Goal: Task Accomplishment & Management: Manage account settings

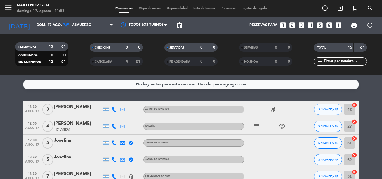
click at [150, 8] on span "Mapa de mesas" at bounding box center [150, 8] width 28 height 3
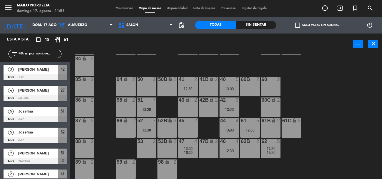
scroll to position [35, 0]
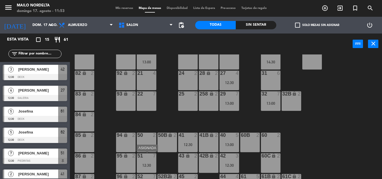
click at [152, 158] on div "7" at bounding box center [155, 156] width 9 height 5
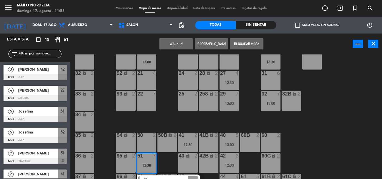
scroll to position [63, 0]
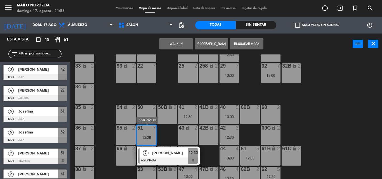
click at [168, 159] on div at bounding box center [168, 161] width 60 height 6
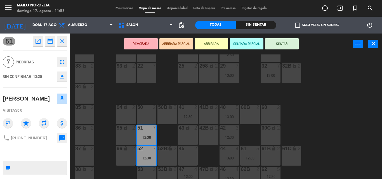
click at [148, 79] on div "22 7" at bounding box center [147, 74] width 20 height 20
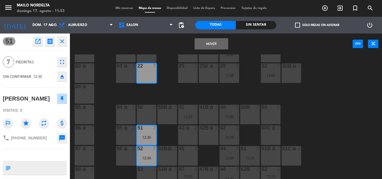
click at [215, 42] on button "Mover" at bounding box center [212, 43] width 34 height 11
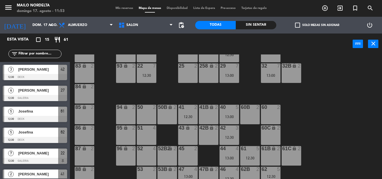
click at [147, 136] on div "51 4" at bounding box center [147, 136] width 20 height 20
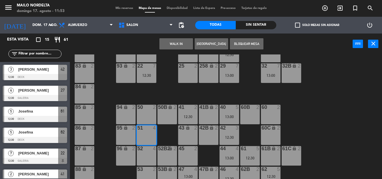
click at [214, 48] on button "[GEOGRAPHIC_DATA]" at bounding box center [212, 43] width 34 height 11
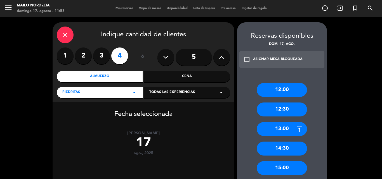
click at [297, 111] on div "12:30" at bounding box center [282, 110] width 50 height 14
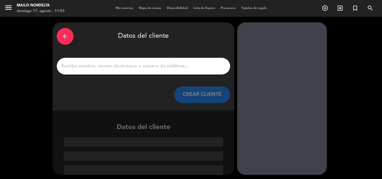
click at [195, 59] on div at bounding box center [143, 66] width 173 height 17
click at [196, 64] on input "1" at bounding box center [143, 66] width 165 height 8
type input "e"
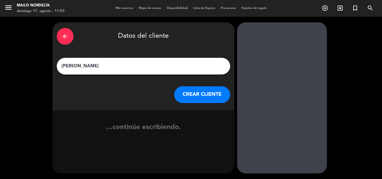
type input "[PERSON_NAME]"
drag, startPoint x: 200, startPoint y: 85, endPoint x: 201, endPoint y: 97, distance: 12.0
click at [200, 86] on div "arrow_back Datos del cliente [PERSON_NAME] CLIENTE" at bounding box center [144, 66] width 182 height 88
click at [201, 97] on button "CREAR CLIENTE" at bounding box center [202, 94] width 56 height 17
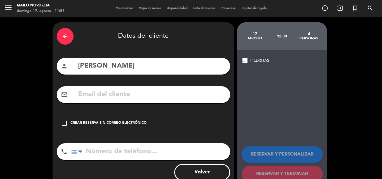
click at [66, 38] on icon "arrow_back" at bounding box center [65, 36] width 7 height 7
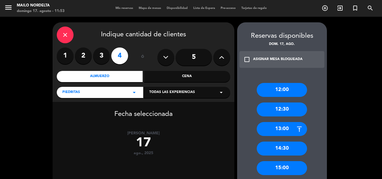
click at [285, 126] on div "13:00" at bounding box center [282, 129] width 50 height 14
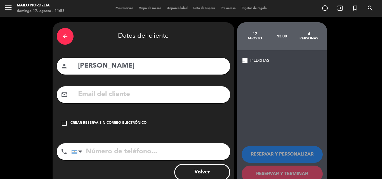
click at [78, 64] on input "[PERSON_NAME]" at bounding box center [151, 65] width 149 height 11
type input "13.30 [PERSON_NAME]"
click at [81, 123] on div "Crear reserva sin correo electrónico" at bounding box center [108, 124] width 76 height 6
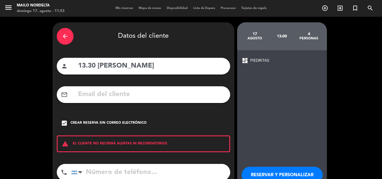
scroll to position [36, 0]
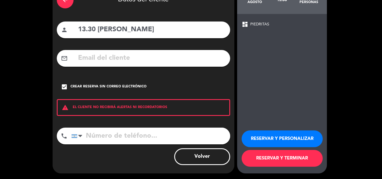
click at [267, 151] on button "RESERVAR Y TERMINAR" at bounding box center [282, 158] width 81 height 17
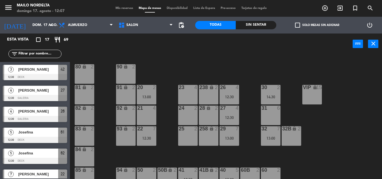
click at [129, 7] on span "Mis reservas" at bounding box center [124, 8] width 23 height 3
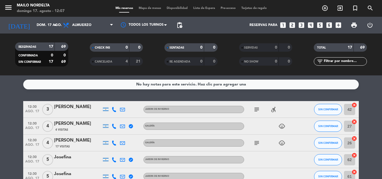
click at [258, 111] on icon "subject" at bounding box center [256, 109] width 7 height 7
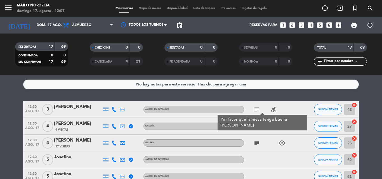
click at [285, 97] on div "No hay notas para este servicio. Haz clic para agregar una 12:30 ago. 17 3 [PER…" at bounding box center [191, 128] width 382 height 104
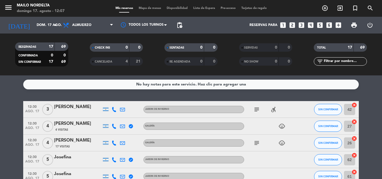
click at [256, 139] on div "subject child_care" at bounding box center [269, 143] width 50 height 17
click at [258, 144] on icon "subject" at bounding box center [256, 143] width 7 height 7
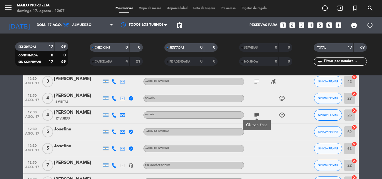
scroll to position [112, 0]
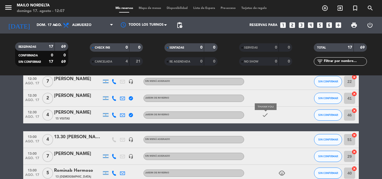
click at [267, 118] on icon "check" at bounding box center [265, 115] width 7 height 7
click at [265, 116] on icon "check" at bounding box center [265, 115] width 7 height 7
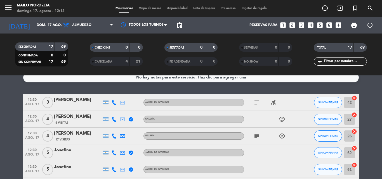
scroll to position [0, 0]
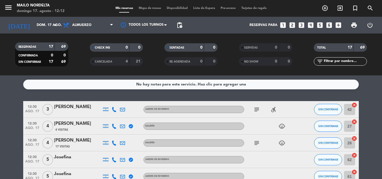
click at [258, 108] on icon "subject" at bounding box center [256, 109] width 7 height 7
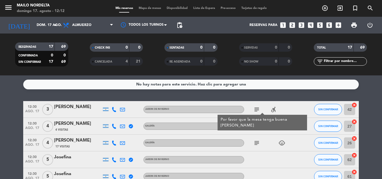
click at [258, 108] on icon "subject" at bounding box center [256, 109] width 7 height 7
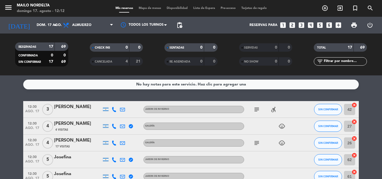
click at [258, 108] on icon "subject" at bounding box center [256, 109] width 7 height 7
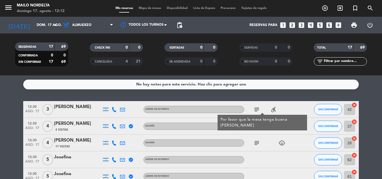
click at [255, 144] on icon "subject" at bounding box center [256, 143] width 7 height 7
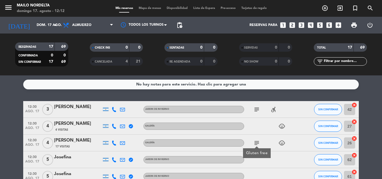
click at [255, 144] on icon "subject" at bounding box center [256, 143] width 7 height 7
click at [258, 94] on div "No hay notas para este servicio. Haz clic para agregar una 12:30 ago. 17 3 [PER…" at bounding box center [191, 128] width 382 height 104
click at [255, 114] on div "subject accessible_forward" at bounding box center [269, 109] width 50 height 17
click at [255, 110] on icon "subject" at bounding box center [256, 109] width 7 height 7
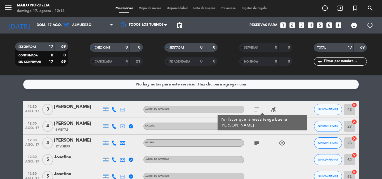
click at [255, 110] on icon "subject" at bounding box center [256, 109] width 7 height 7
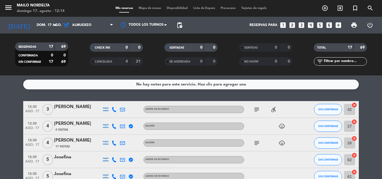
click at [88, 179] on html "close × Mailo Nordelta × chrome_reader_mode Listado de Reservas account_box Cli…" at bounding box center [191, 89] width 382 height 179
click at [148, 8] on span "Mapa de mesas" at bounding box center [150, 8] width 28 height 3
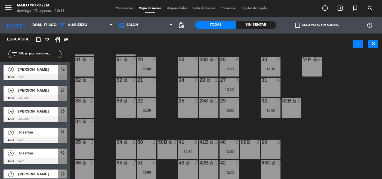
scroll to position [91, 0]
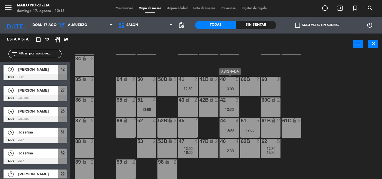
click at [234, 78] on div "5" at bounding box center [238, 79] width 9 height 5
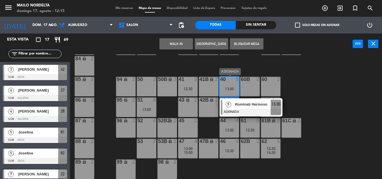
click at [253, 106] on span "Rominab Hermoso" at bounding box center [253, 105] width 36 height 6
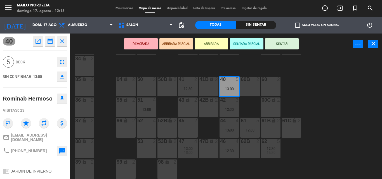
click at [356, 90] on div "80 lock 2 90 lock 2 20 2 13:00 23 4 26 4 12:30 30 2 14:30 VIP lock 15 81 lock 2…" at bounding box center [228, 117] width 308 height 125
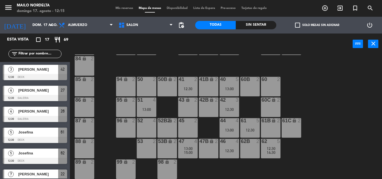
scroll to position [0, 0]
click at [189, 149] on span "13:00" at bounding box center [188, 149] width 9 height 4
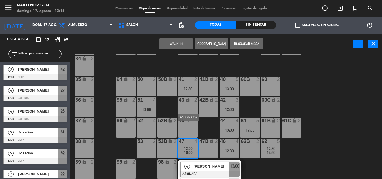
scroll to position [107, 0]
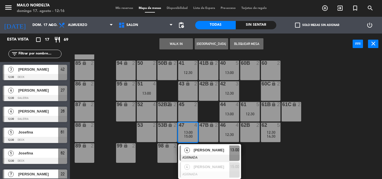
click at [310, 158] on div "80 lock 2 90 lock 2 20 2 13:00 23 4 26 4 12:30 30 2 14:30 VIP lock 15 81 lock 2…" at bounding box center [228, 117] width 308 height 125
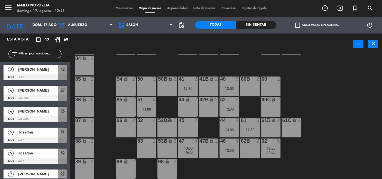
scroll to position [0, 0]
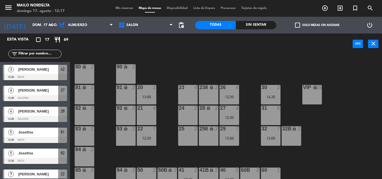
click at [304, 152] on div "80 lock 2 90 lock 2 20 2 13:00 23 4 26 4 12:30 30 2 14:30 VIP lock 15 81 lock 2…" at bounding box center [228, 117] width 308 height 125
click at [35, 53] on input "text" at bounding box center [39, 54] width 43 height 6
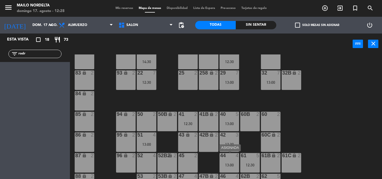
scroll to position [84, 0]
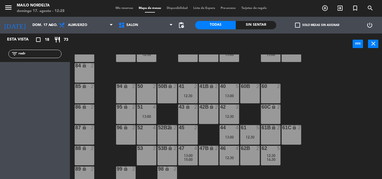
type input "rodr"
click at [152, 133] on div "52 4" at bounding box center [147, 135] width 20 height 20
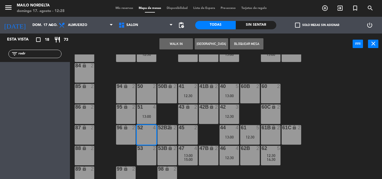
click at [217, 44] on button "[GEOGRAPHIC_DATA]" at bounding box center [212, 43] width 34 height 11
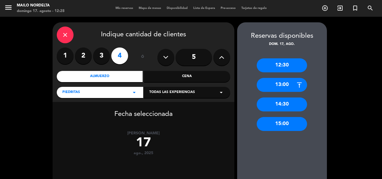
click at [277, 87] on div "13:00" at bounding box center [282, 85] width 50 height 14
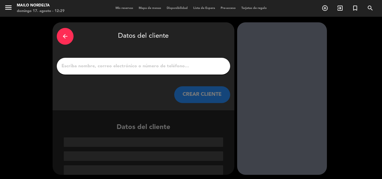
click at [119, 63] on input "1" at bounding box center [143, 66] width 165 height 8
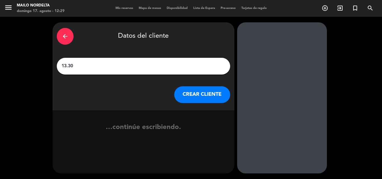
type input "13.30"
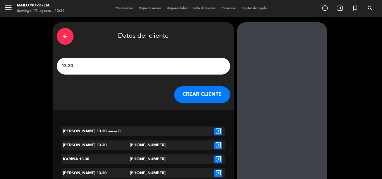
click at [119, 63] on input "13.30" at bounding box center [143, 66] width 165 height 8
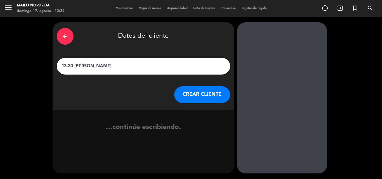
type input "13.30 [PERSON_NAME]"
click at [191, 98] on button "CREAR CLIENTE" at bounding box center [202, 94] width 56 height 17
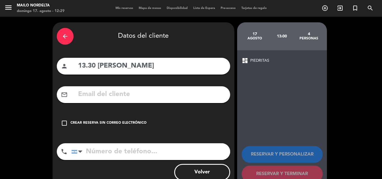
click at [115, 125] on div "Crear reserva sin correo electrónico" at bounding box center [108, 124] width 76 height 6
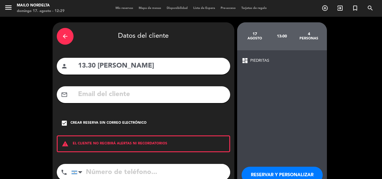
scroll to position [36, 0]
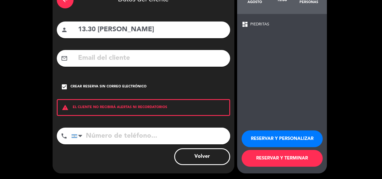
click at [281, 156] on button "RESERVAR Y TERMINAR" at bounding box center [282, 158] width 81 height 17
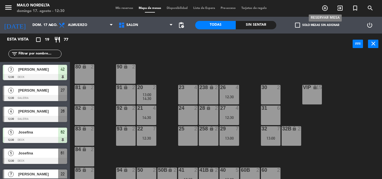
click at [325, 9] on icon "add_circle_outline" at bounding box center [325, 8] width 7 height 7
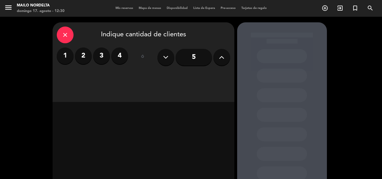
click at [122, 57] on label "4" at bounding box center [119, 56] width 17 height 17
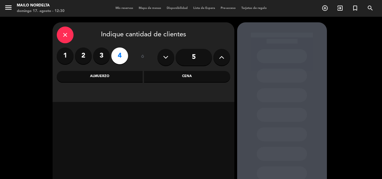
click at [111, 74] on div "Almuerzo" at bounding box center [100, 76] width 86 height 11
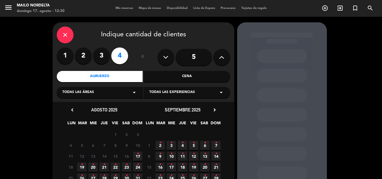
click at [139, 156] on span "17 •" at bounding box center [137, 156] width 9 height 9
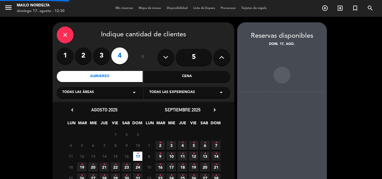
scroll to position [22, 0]
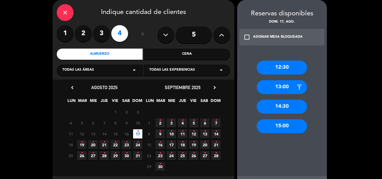
click at [284, 107] on div "14:30" at bounding box center [282, 107] width 50 height 14
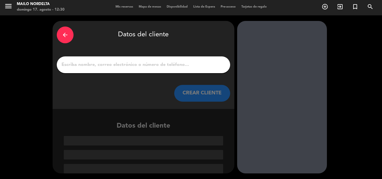
click at [157, 64] on input "1" at bounding box center [143, 65] width 165 height 8
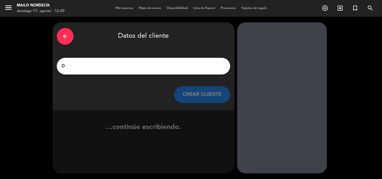
scroll to position [0, 0]
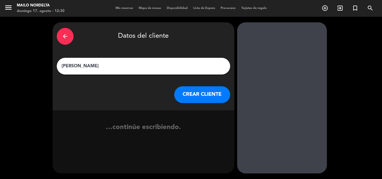
type input "[PERSON_NAME]"
click at [198, 91] on button "CREAR CLIENTE" at bounding box center [202, 94] width 56 height 17
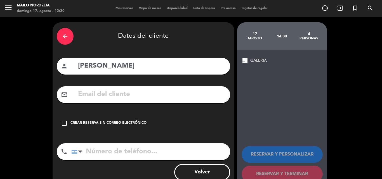
click at [142, 122] on div "Crear reserva sin correo electrónico" at bounding box center [108, 124] width 76 height 6
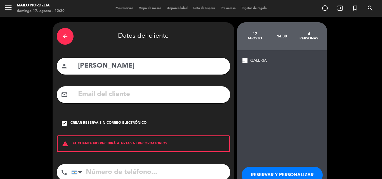
scroll to position [36, 0]
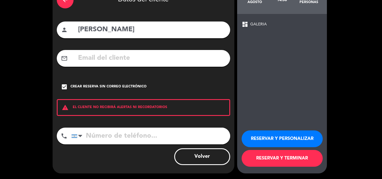
click at [273, 160] on button "RESERVAR Y TERMINAR" at bounding box center [282, 158] width 81 height 17
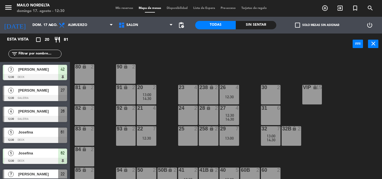
click at [185, 90] on div at bounding box center [187, 87] width 9 height 5
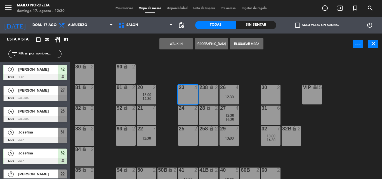
click at [210, 48] on button "[GEOGRAPHIC_DATA]" at bounding box center [212, 43] width 34 height 11
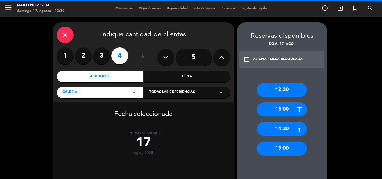
scroll to position [28, 0]
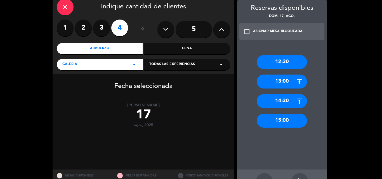
click at [285, 81] on div "13:00" at bounding box center [282, 82] width 50 height 14
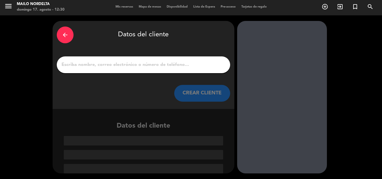
scroll to position [1, 0]
click at [151, 66] on input "1" at bounding box center [143, 65] width 165 height 8
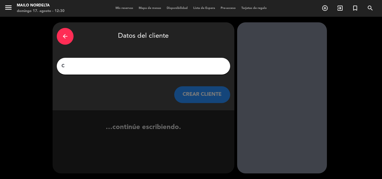
scroll to position [0, 0]
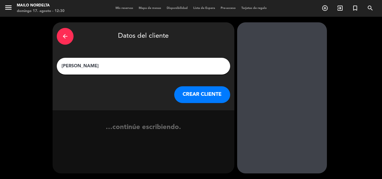
type input "[PERSON_NAME]"
click at [182, 91] on button "CREAR CLIENTE" at bounding box center [202, 94] width 56 height 17
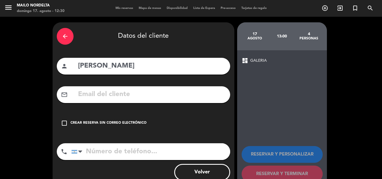
click at [150, 111] on div "arrow_back Datos del cliente person [PERSON_NAME] mail_outline check_box_outlin…" at bounding box center [144, 105] width 182 height 167
click at [140, 121] on div "Crear reserva sin correo electrónico" at bounding box center [108, 124] width 76 height 6
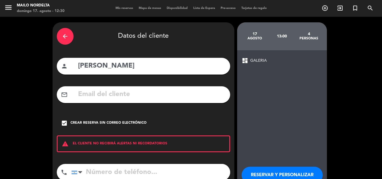
scroll to position [36, 0]
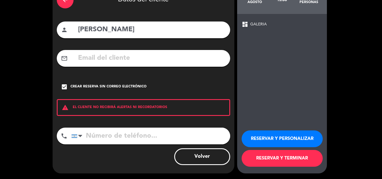
click at [266, 151] on button "RESERVAR Y TERMINAR" at bounding box center [282, 158] width 81 height 17
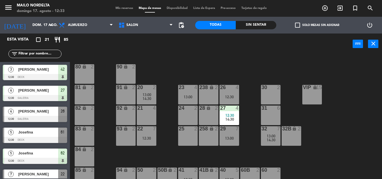
click at [49, 52] on input "text" at bounding box center [39, 54] width 43 height 6
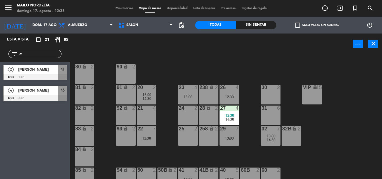
type input "te"
click at [33, 146] on div "Esta vista crop_square 21 restaurant 85 filter_list te 2 [PERSON_NAME] 12:30 DE…" at bounding box center [35, 107] width 70 height 146
click at [38, 72] on span "[PERSON_NAME]" at bounding box center [38, 70] width 40 height 6
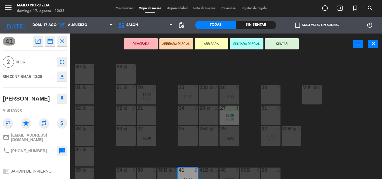
click at [279, 45] on button "SENTAR" at bounding box center [282, 43] width 34 height 11
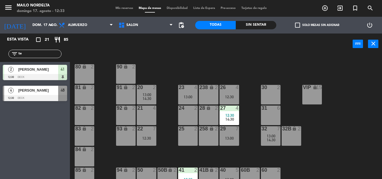
click at [25, 55] on input "te" at bounding box center [39, 54] width 43 height 6
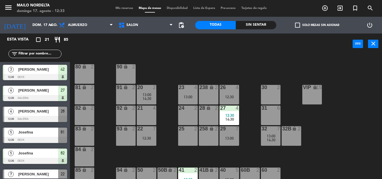
click at [246, 23] on div "Sin sentar" at bounding box center [256, 25] width 41 height 8
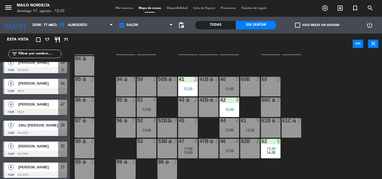
scroll to position [240, 0]
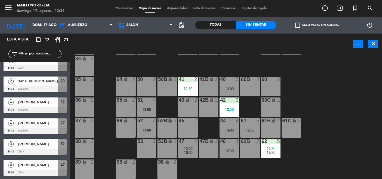
click at [352, 127] on div "80 lock 2 90 lock 2 20 2 13:00 14:30 23 4 13:00 26 4 12:30 30 2 VIP lock 15 81 …" at bounding box center [228, 117] width 308 height 125
click at [252, 170] on div "80 lock 2 90 lock 2 20 2 13:00 14:30 23 4 13:00 26 4 12:30 30 2 VIP lock 15 81 …" at bounding box center [228, 117] width 308 height 125
click at [245, 133] on div "61 5 12:30" at bounding box center [250, 128] width 20 height 20
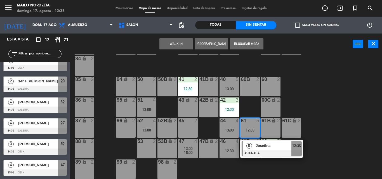
click at [258, 151] on div at bounding box center [272, 154] width 60 height 6
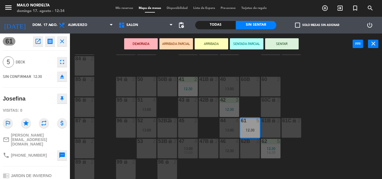
click at [122, 105] on div "95 lock 2" at bounding box center [126, 108] width 20 height 20
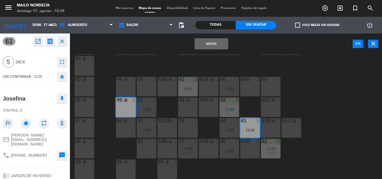
click at [211, 42] on button "Mover" at bounding box center [212, 43] width 34 height 11
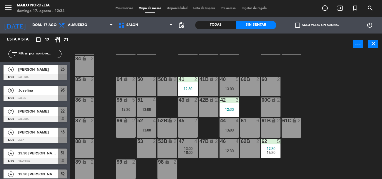
click at [266, 147] on div "12:30" at bounding box center [271, 149] width 20 height 4
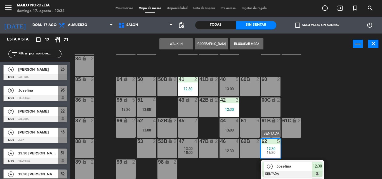
click at [293, 167] on span "Josefina" at bounding box center [294, 167] width 36 height 6
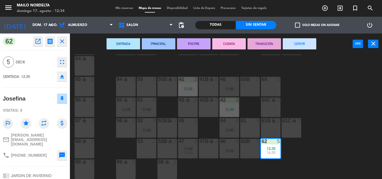
click at [125, 123] on icon "lock" at bounding box center [125, 120] width 5 height 5
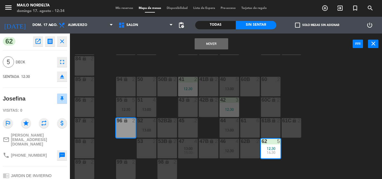
click at [197, 44] on button "Mover" at bounding box center [212, 43] width 34 height 11
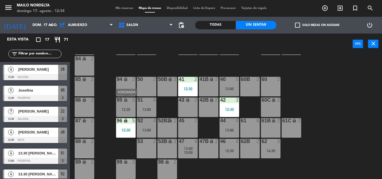
click at [129, 100] on div "lock" at bounding box center [125, 100] width 9 height 5
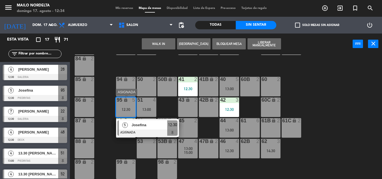
click at [154, 128] on div "Josefina" at bounding box center [149, 125] width 36 height 9
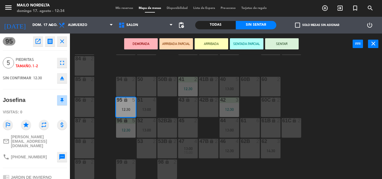
click at [36, 43] on icon "open_in_new" at bounding box center [38, 41] width 7 height 7
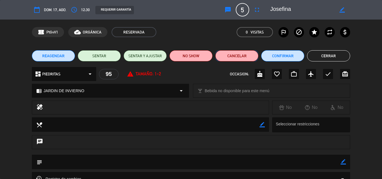
click at [241, 58] on button "Cancelar" at bounding box center [236, 55] width 43 height 11
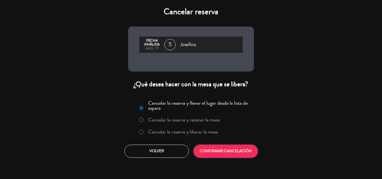
click at [231, 155] on button "CONFIRMAR CANCELACIÓN" at bounding box center [226, 151] width 64 height 13
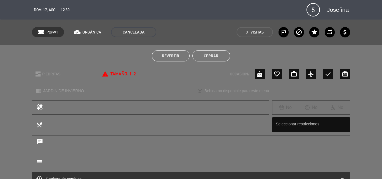
click at [215, 53] on button "Cerrar" at bounding box center [211, 55] width 38 height 11
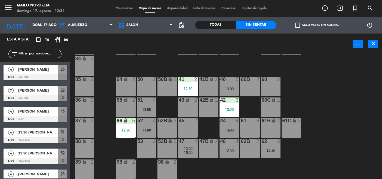
click at [317, 106] on div "80 lock 2 90 lock 2 20 2 13:00 14:30 23 4 13:00 26 4 12:30 30 2 VIP lock 15 81 …" at bounding box center [228, 117] width 308 height 125
click at [314, 104] on div "80 lock 2 90 lock 2 20 2 13:00 14:30 23 4 13:00 26 4 12:30 30 2 VIP lock 15 81 …" at bounding box center [228, 117] width 308 height 125
click at [313, 98] on div "80 lock 2 90 lock 2 20 2 13:00 14:30 23 4 13:00 26 4 12:30 30 2 VIP lock 15 81 …" at bounding box center [228, 117] width 308 height 125
click at [302, 60] on div "80 lock 2 90 lock 2 20 2 13:00 14:30 23 4 13:00 26 4 12:30 30 2 VIP lock 15 81 …" at bounding box center [228, 117] width 308 height 125
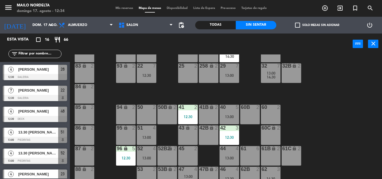
scroll to position [35, 0]
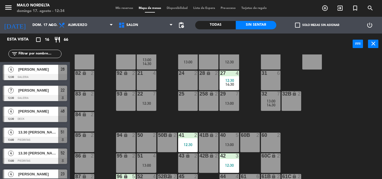
click at [323, 97] on div "80 lock 2 90 lock 2 20 2 13:00 14:30 23 4 13:00 26 4 12:30 30 2 VIP lock 15 81 …" at bounding box center [228, 117] width 308 height 125
click at [321, 140] on div "80 lock 2 90 lock 2 20 2 13:00 14:30 23 4 13:00 26 4 12:30 30 2 VIP lock 15 81 …" at bounding box center [228, 117] width 308 height 125
click at [119, 10] on span "Mis reservas" at bounding box center [124, 8] width 23 height 3
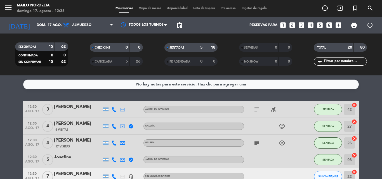
click at [159, 10] on div "Mis reservas Mapa de mesas Disponibilidad Lista de Espera Pre-acceso Tarjetas d…" at bounding box center [191, 8] width 157 height 5
click at [151, 7] on span "Mapa de mesas" at bounding box center [150, 8] width 28 height 3
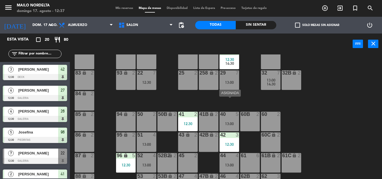
scroll to position [28, 0]
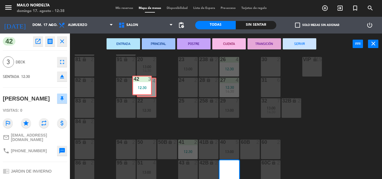
drag, startPoint x: 232, startPoint y: 167, endPoint x: 149, endPoint y: 84, distance: 117.9
click at [148, 84] on div "80 lock 2 90 lock 2 20 2 13:00 14:30 23 4 13:00 26 4 12:30 30 2 VIP lock 15 81 …" at bounding box center [228, 117] width 308 height 125
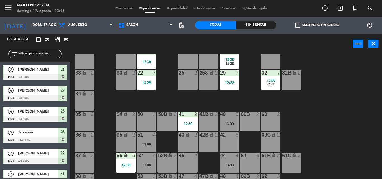
scroll to position [84, 0]
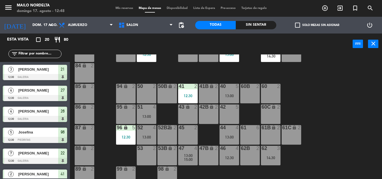
click at [270, 88] on div at bounding box center [270, 86] width 9 height 5
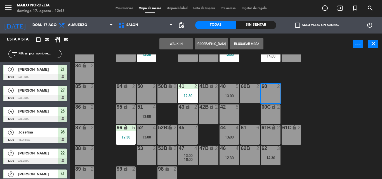
click at [203, 46] on button "[GEOGRAPHIC_DATA]" at bounding box center [212, 43] width 34 height 11
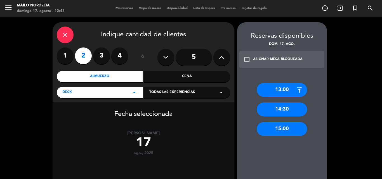
click at [72, 33] on div "close" at bounding box center [65, 35] width 17 height 17
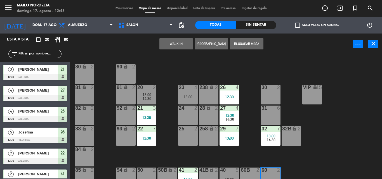
click at [254, 150] on div "80 lock 2 90 lock 2 20 2 13:00 14:30 23 4 13:00 26 4 12:30 30 2 VIP lock 15 81 …" at bounding box center [228, 117] width 308 height 125
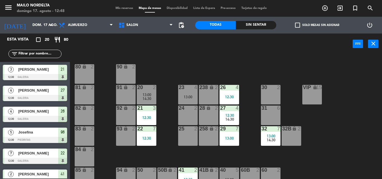
click at [274, 89] on div at bounding box center [270, 87] width 9 height 5
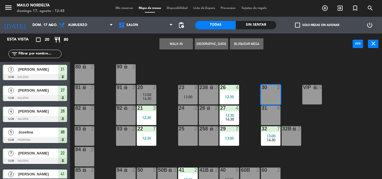
click at [202, 45] on button "[GEOGRAPHIC_DATA]" at bounding box center [212, 43] width 34 height 11
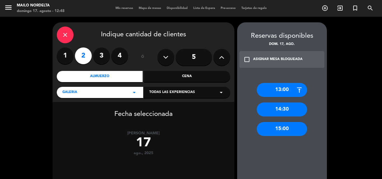
click at [290, 90] on div "13:00" at bounding box center [282, 90] width 50 height 14
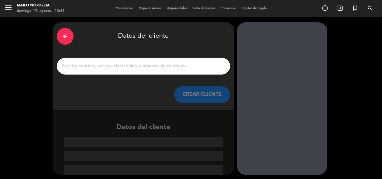
click at [158, 79] on div "arrow_back Datos del cliente CREAR CLIENTE" at bounding box center [144, 66] width 182 height 88
click at [159, 61] on div at bounding box center [143, 66] width 173 height 17
click at [158, 70] on input "1" at bounding box center [143, 66] width 165 height 8
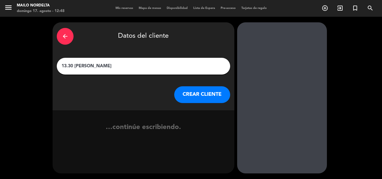
type input "13.30 [PERSON_NAME]"
click at [217, 100] on button "CREAR CLIENTE" at bounding box center [202, 94] width 56 height 17
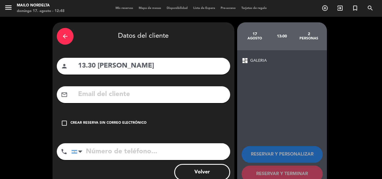
click at [125, 123] on div "Crear reserva sin correo electrónico" at bounding box center [108, 124] width 76 height 6
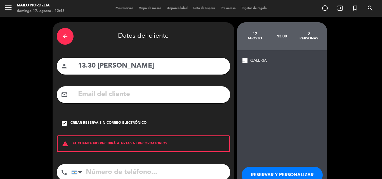
scroll to position [36, 0]
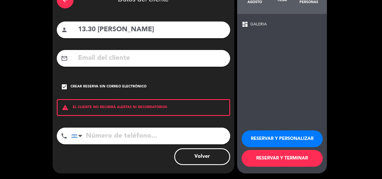
click at [268, 155] on button "RESERVAR Y TERMINAR" at bounding box center [282, 158] width 81 height 17
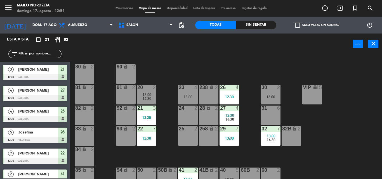
click at [166, 77] on div "80 lock 2 90 lock 2 20 2 13:00 14:30 23 4 13:00 26 4 12:30 30 2 13:00 VIP lock …" at bounding box center [228, 117] width 308 height 125
click at [259, 23] on div "Sin sentar" at bounding box center [256, 25] width 41 height 8
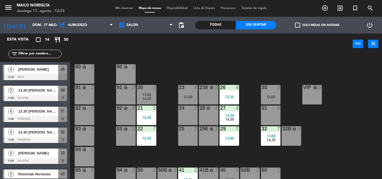
click at [248, 130] on div "80 lock 2 90 lock 2 20 2 13:00 14:30 23 4 13:00 26 4 12:30 30 2 13:00 VIP lock …" at bounding box center [228, 117] width 308 height 125
click at [276, 112] on div "31 6" at bounding box center [271, 116] width 20 height 20
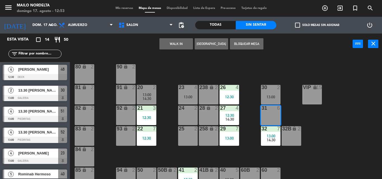
click at [223, 47] on button "[GEOGRAPHIC_DATA]" at bounding box center [212, 43] width 34 height 11
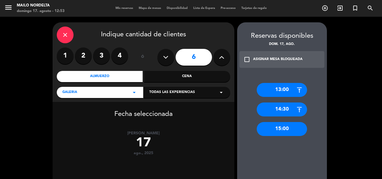
click at [290, 91] on div "13:00" at bounding box center [282, 90] width 50 height 14
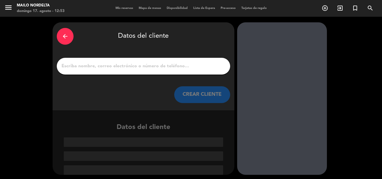
click at [147, 67] on input "1" at bounding box center [143, 66] width 165 height 8
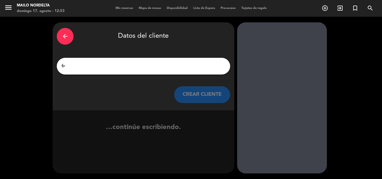
type input "f"
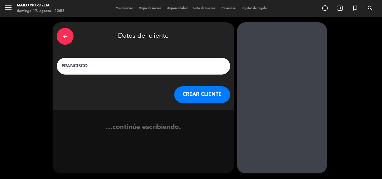
type input "FRANCISCO"
click at [196, 96] on button "CREAR CLIENTE" at bounding box center [202, 94] width 56 height 17
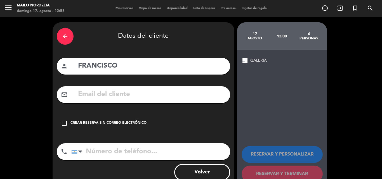
click at [127, 121] on div "Crear reserva sin correo electrónico" at bounding box center [108, 124] width 76 height 6
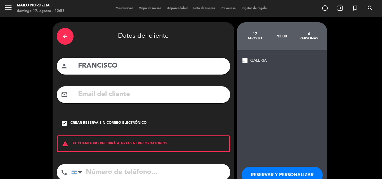
scroll to position [36, 0]
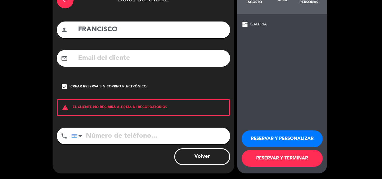
click at [298, 163] on button "RESERVAR Y TERMINAR" at bounding box center [282, 158] width 81 height 17
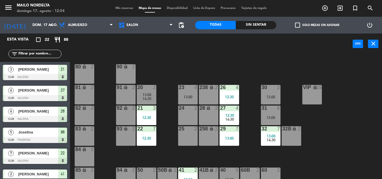
click at [201, 156] on div "80 lock 2 90 lock 2 20 2 13:00 14:30 23 4 13:00 26 4 12:30 30 2 13:00 VIP lock …" at bounding box center [228, 117] width 308 height 125
click at [57, 44] on div "Esta vista crop_square 22 restaurant 88" at bounding box center [35, 40] width 70 height 12
drag, startPoint x: 257, startPoint y: 25, endPoint x: 257, endPoint y: 29, distance: 3.7
click at [257, 25] on div "Sin sentar" at bounding box center [256, 25] width 41 height 8
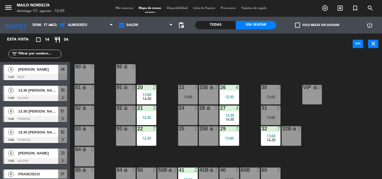
click at [287, 116] on div "80 lock 2 90 lock 2 20 2 13:00 14:30 23 4 13:00 26 4 12:30 30 2 13:00 VIP lock …" at bounding box center [228, 117] width 308 height 125
click at [152, 139] on div "12:30" at bounding box center [147, 139] width 20 height 4
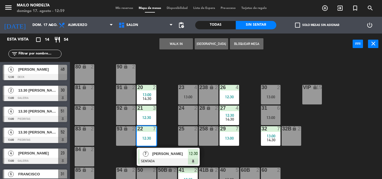
scroll to position [56, 0]
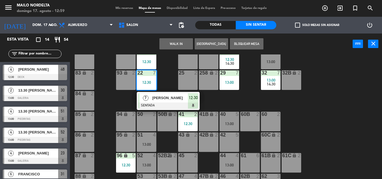
click at [165, 105] on div at bounding box center [168, 106] width 60 height 6
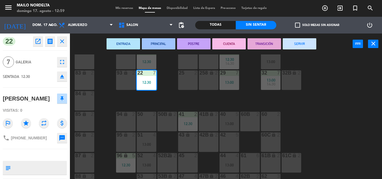
click at [138, 121] on div "50 2" at bounding box center [147, 122] width 20 height 20
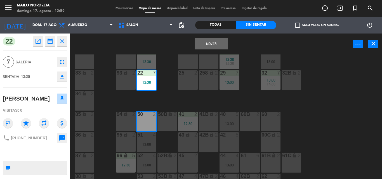
click at [211, 47] on button "Mover" at bounding box center [212, 43] width 34 height 11
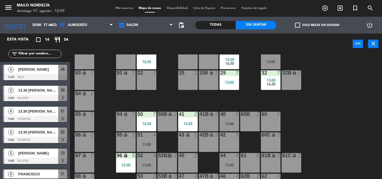
click at [153, 86] on div "22 7" at bounding box center [147, 80] width 20 height 20
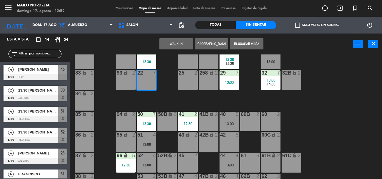
click at [246, 44] on button "Bloquear Mesa" at bounding box center [247, 43] width 34 height 11
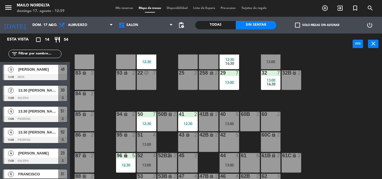
click at [311, 119] on div "80 lock 2 90 lock 2 20 2 13:00 14:30 23 4 13:00 26 4 12:30 30 2 13:00 VIP lock …" at bounding box center [228, 117] width 308 height 125
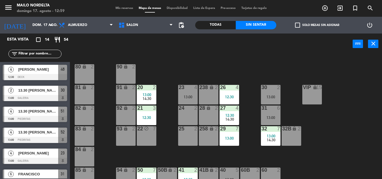
click at [283, 116] on div "80 lock 2 90 lock 2 20 2 13:00 14:30 23 4 13:00 26 4 12:30 30 2 13:00 VIP lock …" at bounding box center [228, 117] width 308 height 125
click at [272, 116] on div "13:00" at bounding box center [271, 118] width 20 height 4
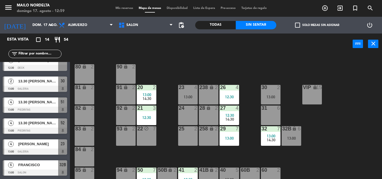
click at [306, 115] on div "80 lock 2 90 lock 2 20 2 13:00 14:30 23 4 13:00 26 4 12:30 30 2 13:00 VIP lock …" at bounding box center [228, 117] width 308 height 125
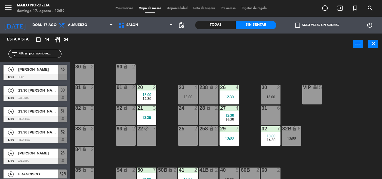
click at [301, 124] on div "80 lock 2 90 lock 2 20 2 13:00 14:30 23 4 13:00 26 4 12:30 30 2 13:00 VIP lock …" at bounding box center [228, 117] width 308 height 125
click at [297, 131] on div "6" at bounding box center [300, 128] width 9 height 5
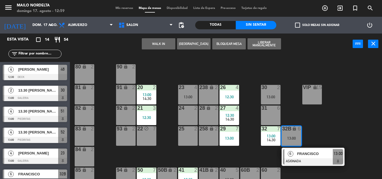
click at [318, 153] on span "FRANCISCO" at bounding box center [315, 154] width 36 height 6
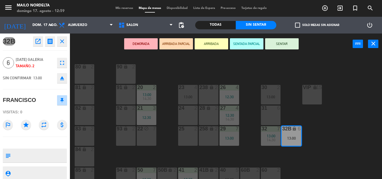
click at [145, 137] on div "22 block 7" at bounding box center [147, 136] width 20 height 20
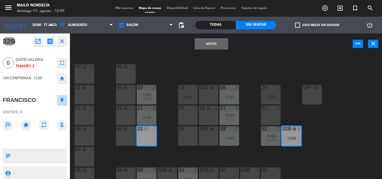
click at [220, 48] on button "Mover" at bounding box center [212, 43] width 34 height 11
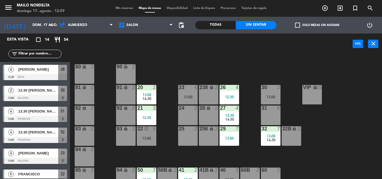
click at [359, 142] on div "80 lock 2 90 lock 2 20 2 13:00 14:30 23 4 13:00 26 4 12:30 30 2 13:00 VIP lock …" at bounding box center [228, 117] width 308 height 125
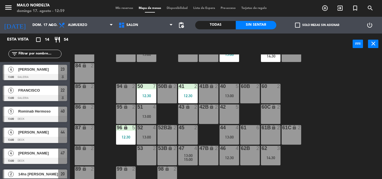
scroll to position [177, 0]
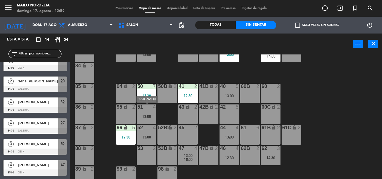
click at [152, 117] on div "13:00" at bounding box center [147, 117] width 20 height 4
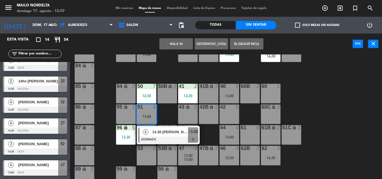
click at [158, 136] on div "13.30 [PERSON_NAME]" at bounding box center [170, 132] width 36 height 9
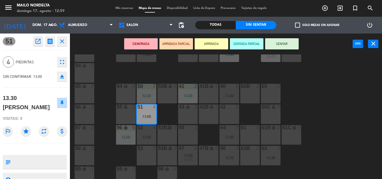
click at [189, 140] on div "45 2" at bounding box center [188, 135] width 20 height 20
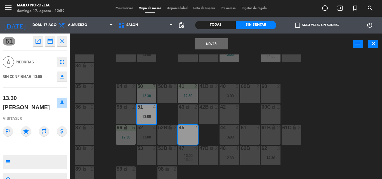
click at [216, 43] on button "Mover" at bounding box center [212, 43] width 34 height 11
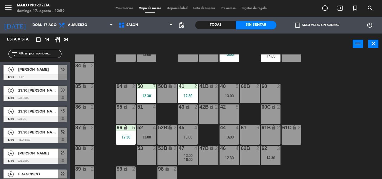
click at [149, 138] on div "13:00" at bounding box center [147, 137] width 20 height 4
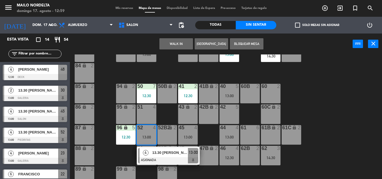
click at [164, 154] on span "13.30 [PERSON_NAME]" at bounding box center [170, 153] width 36 height 6
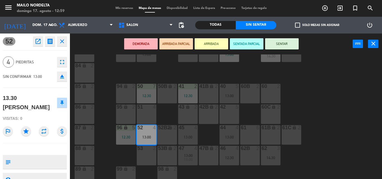
click at [234, 106] on div "5" at bounding box center [238, 107] width 9 height 5
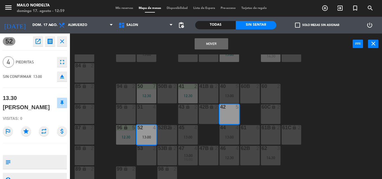
click at [221, 45] on button "Mover" at bounding box center [212, 43] width 34 height 11
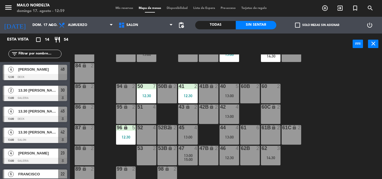
click at [147, 112] on div "51 4" at bounding box center [147, 115] width 20 height 20
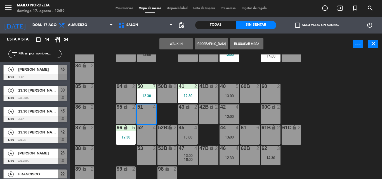
click at [145, 130] on div at bounding box center [146, 127] width 9 height 5
click at [242, 44] on button "Bloquear Mesa" at bounding box center [247, 43] width 34 height 11
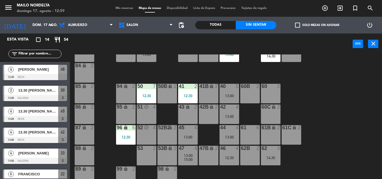
click at [149, 155] on div "53 2" at bounding box center [147, 156] width 20 height 20
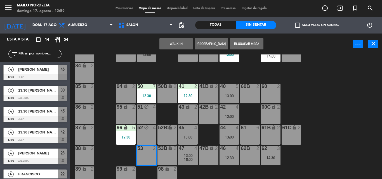
click at [163, 155] on div "53B lock 2" at bounding box center [168, 156] width 20 height 20
click at [241, 44] on button "Bloquear Mesa" at bounding box center [247, 43] width 34 height 11
click at [308, 109] on div "80 lock 2 90 lock 2 20 2 13:00 14:30 23 4 13:00 26 4 12:30 30 2 13:00 VIP lock …" at bounding box center [228, 117] width 308 height 125
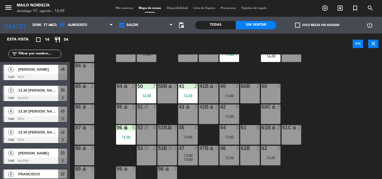
scroll to position [0, 0]
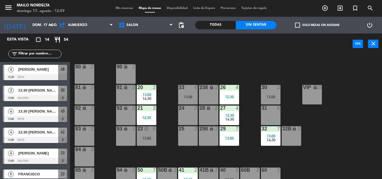
click at [303, 115] on div "80 lock 2 90 lock 2 20 2 13:00 14:30 23 4 13:00 26 4 12:30 30 2 13:00 VIP lock …" at bounding box center [228, 117] width 308 height 125
click at [152, 90] on div "2" at bounding box center [155, 87] width 9 height 5
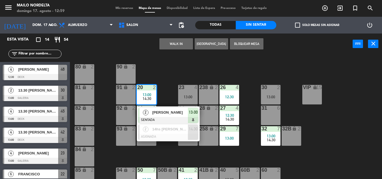
click at [170, 111] on span "[PERSON_NAME]" at bounding box center [170, 113] width 36 height 6
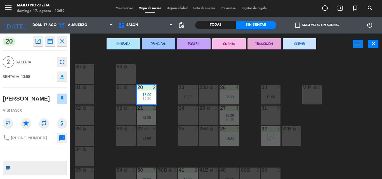
click at [125, 70] on div "90 lock 2" at bounding box center [126, 74] width 20 height 20
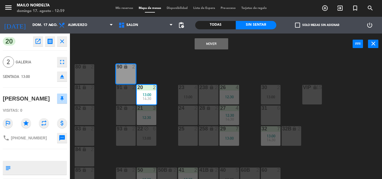
click at [220, 42] on button "Mover" at bounding box center [212, 43] width 34 height 11
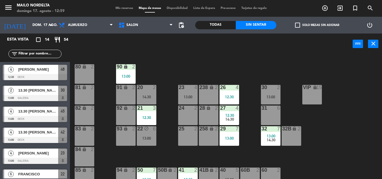
click at [150, 91] on div "20 2" at bounding box center [147, 88] width 20 height 6
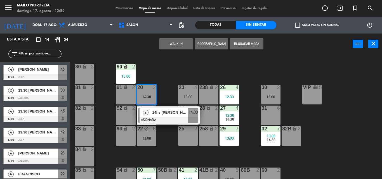
click at [151, 117] on div "2" at bounding box center [146, 112] width 12 height 9
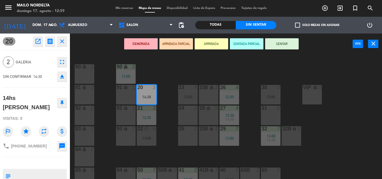
click at [93, 70] on div "80 lock 2" at bounding box center [85, 74] width 20 height 20
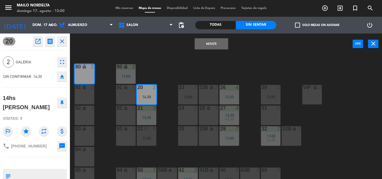
click at [219, 41] on button "Mover" at bounding box center [212, 43] width 34 height 11
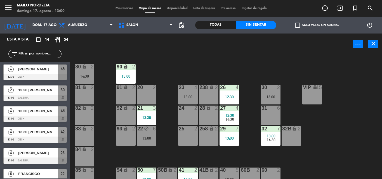
click at [270, 98] on div "13:00" at bounding box center [271, 97] width 20 height 4
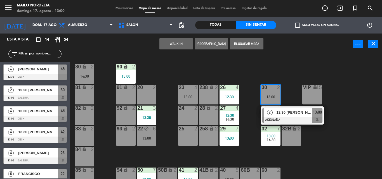
click at [279, 119] on div at bounding box center [292, 120] width 60 height 6
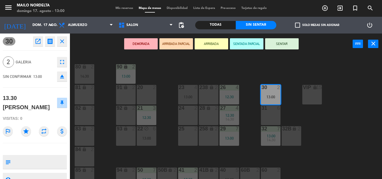
click at [145, 92] on div "20 2" at bounding box center [147, 95] width 20 height 20
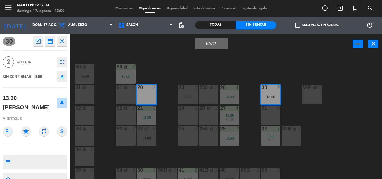
click at [208, 50] on div "Mover power_input close" at bounding box center [211, 44] width 283 height 21
click at [211, 43] on button "Mover" at bounding box center [212, 43] width 34 height 11
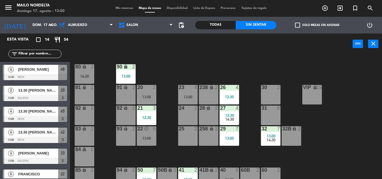
click at [166, 136] on div "80 lock 2 14:30 90 lock 2 13:00 20 2 13:00 23 4 13:00 26 4 12:30 30 2 VIP lock …" at bounding box center [228, 117] width 308 height 125
drag, startPoint x: 157, startPoint y: 95, endPoint x: 154, endPoint y: 96, distance: 3.6
click at [154, 96] on div "80 lock 2 14:30 90 lock 2 13:00 20 2 13:00 23 4 13:00 26 4 12:30 30 2 VIP lock …" at bounding box center [228, 117] width 308 height 125
click at [152, 96] on div "13:00" at bounding box center [147, 97] width 20 height 4
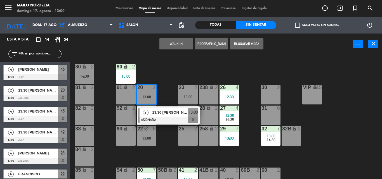
click at [152, 95] on div "13:00" at bounding box center [147, 97] width 20 height 4
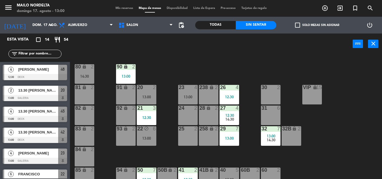
click at [148, 97] on div "13:00" at bounding box center [147, 97] width 20 height 4
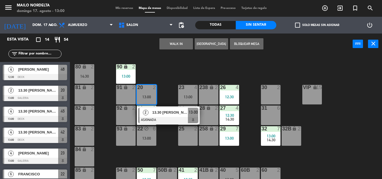
click at [170, 112] on div "2 13.30 [PERSON_NAME] 13:00" at bounding box center [168, 116] width 71 height 18
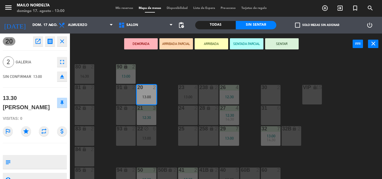
click at [166, 104] on div "80 lock 2 14:30 90 lock 2 13:00 20 2 13:00 23 4 13:00 26 4 12:30 30 2 VIP lock …" at bounding box center [228, 117] width 308 height 125
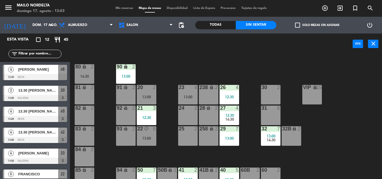
click at [343, 140] on div "80 lock 2 14:30 90 lock 2 13:00 20 2 13:00 23 4 13:00 26 4 12:30 30 2 VIP lock …" at bounding box center [228, 117] width 308 height 125
click at [58, 53] on input "text" at bounding box center [39, 54] width 43 height 6
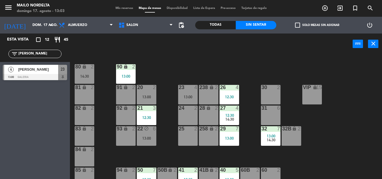
type input "[PERSON_NAME]"
click at [33, 77] on div "4 [PERSON_NAME] 13:00 GALERIA 23" at bounding box center [35, 72] width 70 height 21
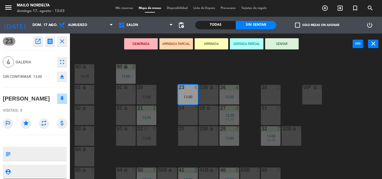
drag, startPoint x: 287, startPoint y: 45, endPoint x: 283, endPoint y: 50, distance: 6.7
click at [287, 45] on button "SENTAR" at bounding box center [282, 43] width 34 height 11
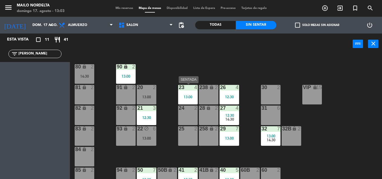
click at [185, 97] on div "13:00" at bounding box center [188, 97] width 20 height 4
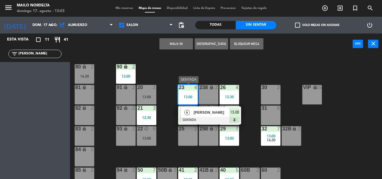
click at [190, 113] on div "4" at bounding box center [187, 112] width 12 height 9
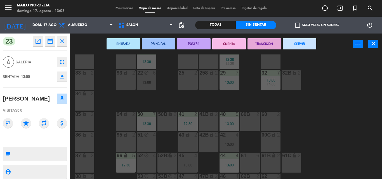
scroll to position [84, 0]
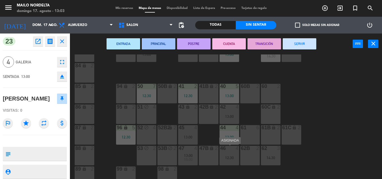
click at [230, 162] on div "46 4 12:30" at bounding box center [230, 156] width 20 height 20
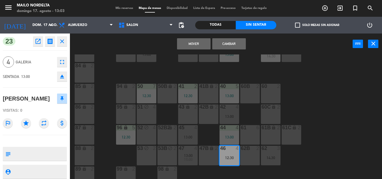
click at [224, 44] on button "Cambiar" at bounding box center [229, 43] width 34 height 11
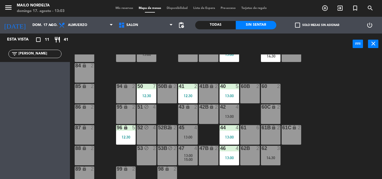
click at [50, 58] on div "filter_list [PERSON_NAME]" at bounding box center [34, 54] width 53 height 8
click at [51, 54] on input "[PERSON_NAME]" at bounding box center [39, 54] width 43 height 6
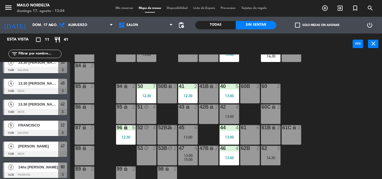
scroll to position [56, 0]
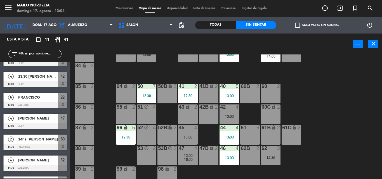
click at [38, 144] on div "2 14hs [PERSON_NAME] 14:30 PIEDRITAS 80" at bounding box center [35, 142] width 70 height 21
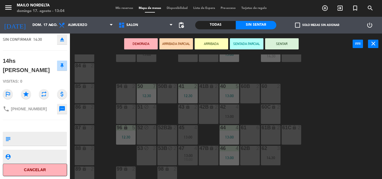
scroll to position [0, 0]
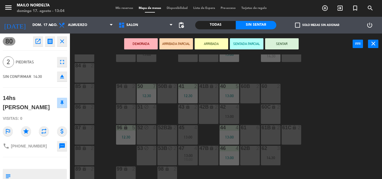
click at [62, 41] on icon "close" at bounding box center [62, 41] width 7 height 7
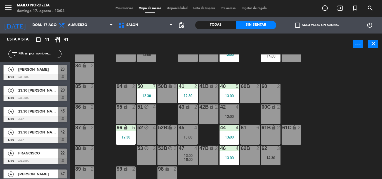
click at [303, 91] on div "80 lock 2 14:30 90 lock 2 13:00 20 2 13:00 23 4 12:30 26 4 12:30 30 2 VIP lock …" at bounding box center [228, 117] width 308 height 125
click at [181, 159] on div "15:00" at bounding box center [188, 160] width 20 height 4
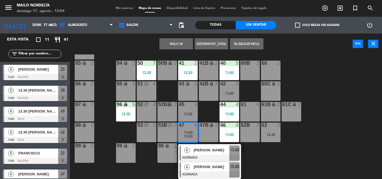
click at [205, 166] on span "[PERSON_NAME]" at bounding box center [212, 167] width 36 height 6
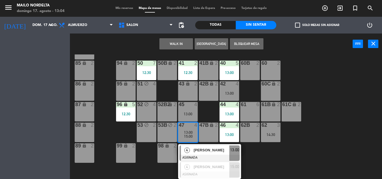
scroll to position [91, 0]
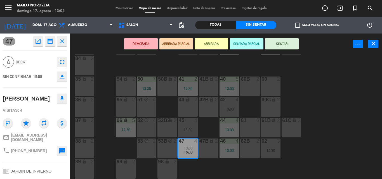
click at [129, 106] on div "95 lock 2" at bounding box center [126, 107] width 20 height 20
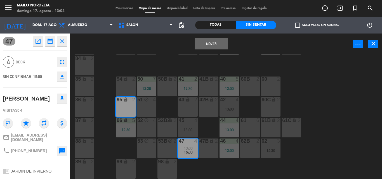
click at [204, 47] on button "Mover" at bounding box center [212, 43] width 34 height 11
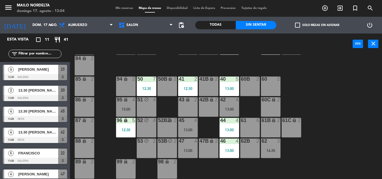
scroll to position [62, 0]
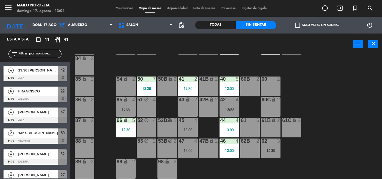
click at [135, 118] on div "52" at bounding box center [137, 120] width 9 height 5
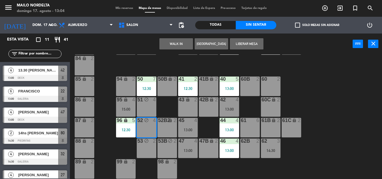
click at [123, 124] on div "96 lock 5 12:30" at bounding box center [126, 128] width 20 height 20
click at [140, 124] on div "52 block 4" at bounding box center [147, 121] width 20 height 6
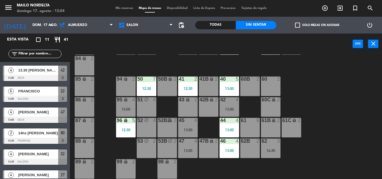
click at [209, 165] on div "80 lock 2 14:30 90 lock 2 13:00 20 2 13:00 23 4 12:30 26 4 12:30 30 2 VIP lock …" at bounding box center [228, 117] width 308 height 125
click at [191, 152] on div "13:00" at bounding box center [188, 151] width 20 height 4
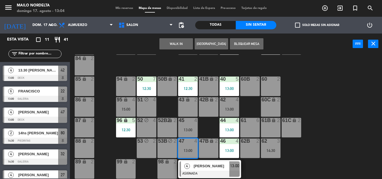
click at [191, 149] on div "13:00" at bounding box center [188, 151] width 20 height 4
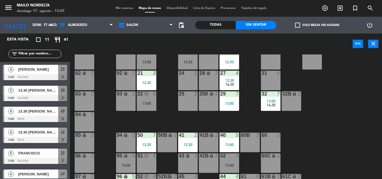
scroll to position [0, 0]
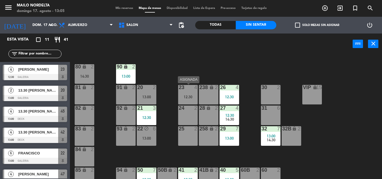
click at [191, 91] on div "23 4" at bounding box center [188, 88] width 20 height 6
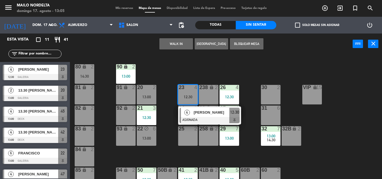
click at [189, 89] on div at bounding box center [187, 87] width 9 height 5
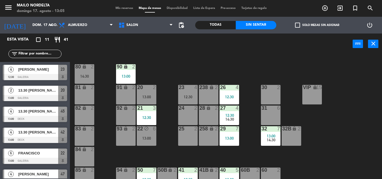
click at [337, 131] on div "80 lock 2 14:30 90 lock 2 13:00 20 2 13:00 23 4 12:30 26 4 12:30 30 2 VIP lock …" at bounding box center [228, 117] width 308 height 125
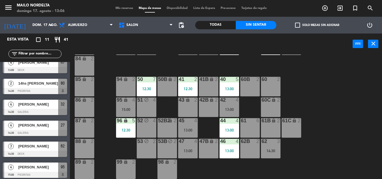
scroll to position [114, 0]
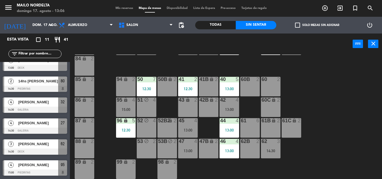
click at [340, 154] on div "80 lock 2 14:30 90 lock 2 13:00 20 2 13:00 23 4 12:30 26 4 12:30 30 2 VIP lock …" at bounding box center [228, 117] width 308 height 125
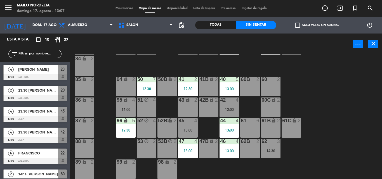
click at [323, 78] on div "80 lock 2 14:30 90 lock 2 13:00 20 2 13:00 23 4 12:30 26 4 12:30 30 2 VIP lock …" at bounding box center [228, 117] width 308 height 125
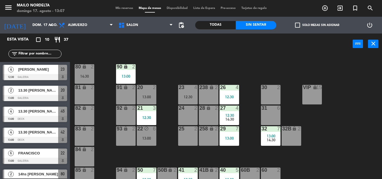
click at [264, 71] on div "80 lock 2 14:30 90 lock 2 13:00 20 2 13:00 23 4 12:30 26 4 12:30 30 2 VIP lock …" at bounding box center [228, 117] width 308 height 125
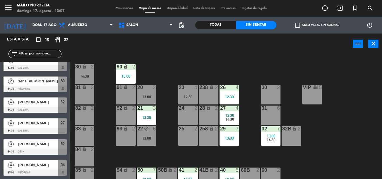
click at [231, 23] on div "Todas" at bounding box center [215, 25] width 41 height 8
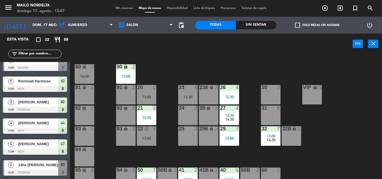
scroll to position [233, 0]
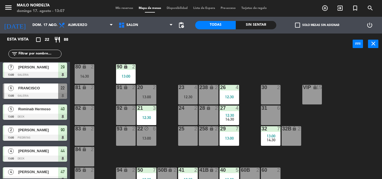
click at [274, 29] on div "Todas Sin sentar" at bounding box center [235, 25] width 81 height 17
click at [265, 30] on div "Todas Sin sentar" at bounding box center [235, 25] width 81 height 17
click at [264, 24] on div "Sin sentar" at bounding box center [256, 25] width 41 height 8
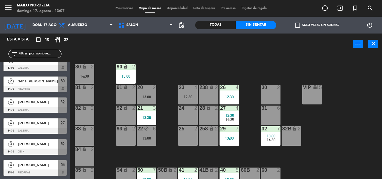
scroll to position [65, 0]
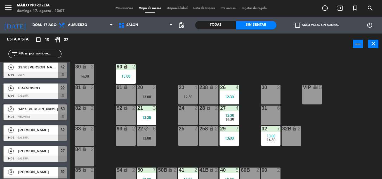
click at [343, 138] on div "80 lock 2 14:30 90 lock 2 13:00 20 2 13:00 23 4 12:30 26 4 12:30 30 2 VIP lock …" at bounding box center [228, 117] width 308 height 125
click at [151, 71] on div "80 lock 2 14:30 90 lock 2 13:00 20 2 13:00 23 4 12:30 26 4 12:30 30 2 VIP lock …" at bounding box center [228, 117] width 308 height 125
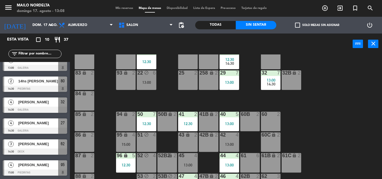
scroll to position [91, 0]
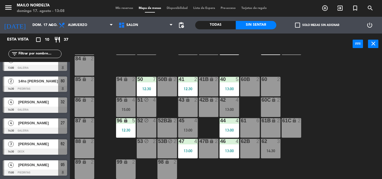
click at [314, 75] on div "80 lock 2 14:30 90 lock 2 13:00 20 2 13:00 23 4 12:30 26 4 12:30 30 2 VIP lock …" at bounding box center [228, 117] width 308 height 125
click at [335, 111] on div "80 lock 2 14:30 90 lock 2 13:00 20 2 13:00 23 4 12:30 26 4 12:30 30 2 VIP lock …" at bounding box center [228, 117] width 308 height 125
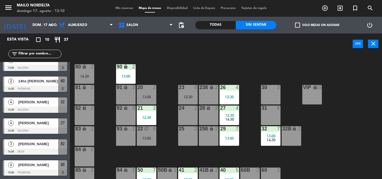
click at [291, 120] on div "80 lock 2 14:30 90 lock 2 13:00 20 2 13:00 23 4 12:30 26 4 12:30 30 2 VIP lock …" at bounding box center [228, 117] width 308 height 125
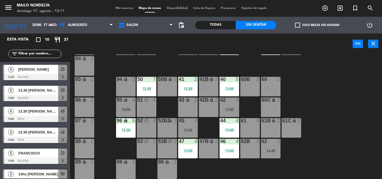
click at [309, 110] on div "80 lock 2 14:30 90 lock 2 13:00 20 2 13:00 23 4 12:30 26 4 12:30 30 2 VIP lock …" at bounding box center [228, 117] width 308 height 125
click at [241, 109] on div "80 lock 2 14:30 90 lock 2 13:00 20 2 13:00 23 4 12:30 26 4 12:30 30 2 VIP lock …" at bounding box center [228, 117] width 308 height 125
click at [228, 110] on div "13:00" at bounding box center [230, 110] width 20 height 4
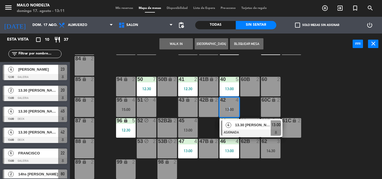
click at [192, 123] on div at bounding box center [187, 120] width 9 height 5
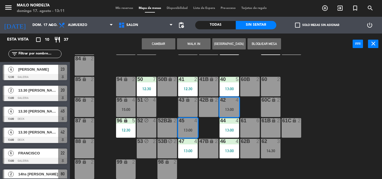
click at [306, 104] on div "80 lock 2 14:30 90 lock 2 13:00 20 2 13:00 23 4 12:30 26 4 12:30 30 2 VIP lock …" at bounding box center [228, 117] width 308 height 125
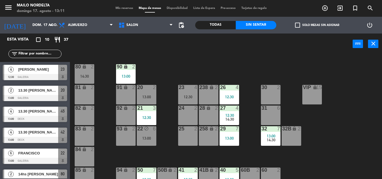
click at [327, 112] on div "80 lock 2 14:30 90 lock 2 13:00 20 2 13:00 23 4 12:30 26 4 12:30 30 2 VIP lock …" at bounding box center [228, 117] width 308 height 125
click at [36, 72] on span "[PERSON_NAME]" at bounding box center [38, 70] width 40 height 6
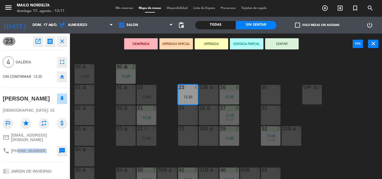
drag, startPoint x: 18, startPoint y: 149, endPoint x: 45, endPoint y: 146, distance: 27.8
click at [45, 146] on div "phone [PHONE_NUMBER] sms" at bounding box center [35, 151] width 64 height 14
copy span "1126351080"
click at [36, 41] on icon "open_in_new" at bounding box center [38, 41] width 7 height 7
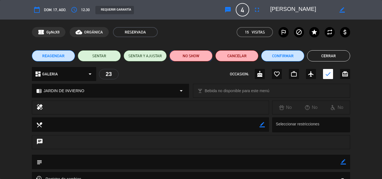
click at [180, 56] on button "NO SHOW" at bounding box center [191, 55] width 43 height 11
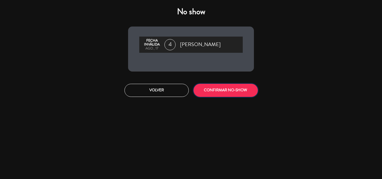
click at [236, 85] on button "CONFIRMAR NO-SHOW" at bounding box center [226, 90] width 64 height 13
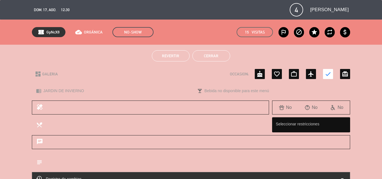
drag, startPoint x: 217, startPoint y: 57, endPoint x: 205, endPoint y: 72, distance: 19.1
click at [217, 57] on button "Cerrar" at bounding box center [211, 55] width 38 height 11
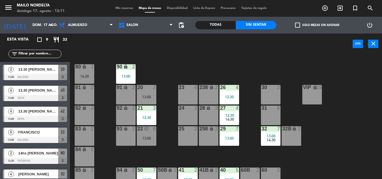
click at [169, 65] on div "80 lock 2 14:30 90 lock 2 13:00 20 2 13:00 23 4 26 4 12:30 30 2 VIP lock 15 81 …" at bounding box center [228, 117] width 308 height 125
click at [234, 62] on div "80 lock 2 14:30 90 lock 2 13:00 20 2 13:00 23 4 26 4 12:30 30 2 VIP lock 15 81 …" at bounding box center [228, 117] width 308 height 125
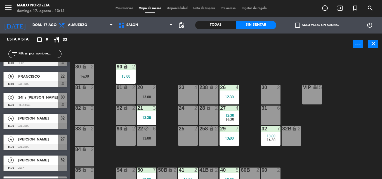
scroll to position [72, 0]
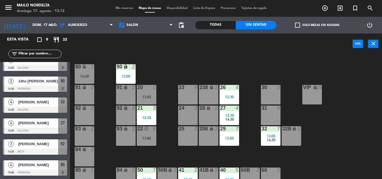
drag, startPoint x: 346, startPoint y: 158, endPoint x: 354, endPoint y: 121, distance: 37.1
click at [346, 158] on div "80 lock 2 14:30 90 lock 2 13:00 20 2 13:00 23 4 26 4 12:30 30 2 VIP lock 15 81 …" at bounding box center [228, 117] width 308 height 125
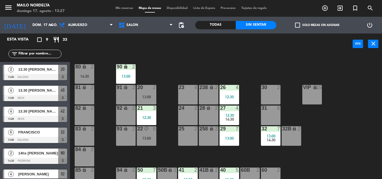
click at [36, 52] on input "text" at bounding box center [39, 54] width 43 height 6
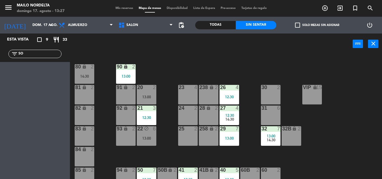
type input "S"
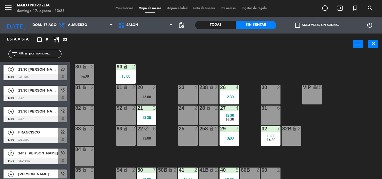
click at [40, 55] on input "text" at bounding box center [39, 54] width 43 height 6
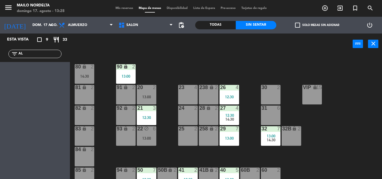
type input "A"
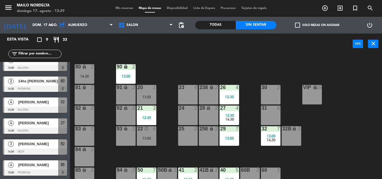
scroll to position [91, 0]
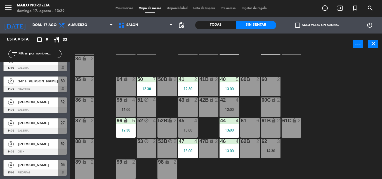
click at [326, 97] on div "80 lock 2 14:30 90 lock 2 13:00 20 2 13:00 23 4 26 4 12:30 30 2 VIP lock 15 81 …" at bounding box center [228, 117] width 308 height 125
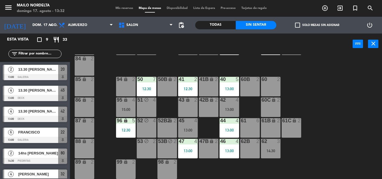
click at [43, 52] on input "text" at bounding box center [39, 54] width 43 height 6
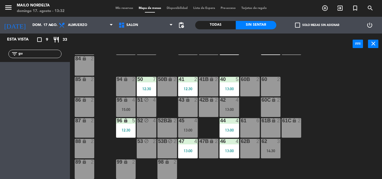
type input "g"
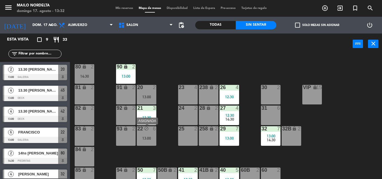
click at [160, 136] on div "80 lock 2 14:30 90 lock 2 13:00 20 2 13:00 23 4 26 4 12:30 30 2 VIP lock 15 81 …" at bounding box center [228, 117] width 308 height 125
click at [134, 138] on div "93 lock 2" at bounding box center [126, 136] width 20 height 20
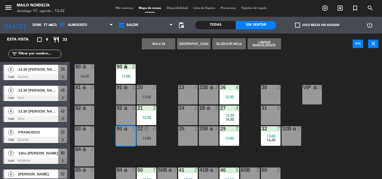
click at [143, 135] on div "22 block 6 13:00" at bounding box center [147, 136] width 20 height 20
click at [133, 137] on div "93 lock 2" at bounding box center [126, 136] width 20 height 20
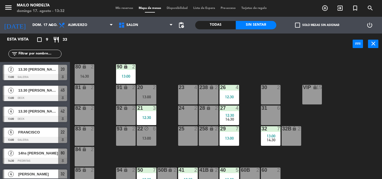
click at [153, 135] on div "22 block 6 13:00" at bounding box center [147, 136] width 20 height 20
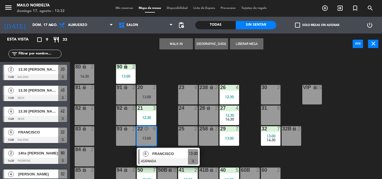
click at [150, 136] on div "22 block 6 13:00" at bounding box center [147, 136] width 20 height 20
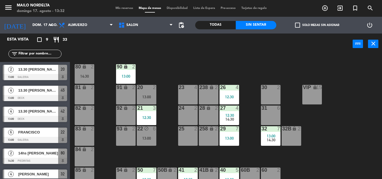
click at [346, 153] on div "80 lock 2 14:30 90 lock 2 13:00 20 2 13:00 23 4 26 4 12:30 30 2 VIP lock 15 81 …" at bounding box center [228, 117] width 308 height 125
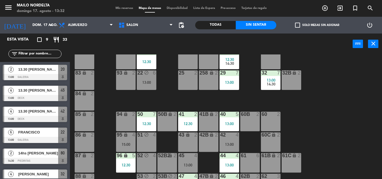
scroll to position [91, 0]
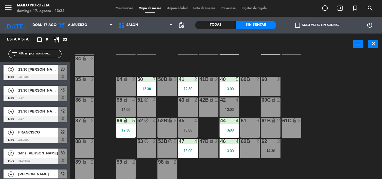
click at [222, 108] on div "13:00" at bounding box center [230, 110] width 20 height 4
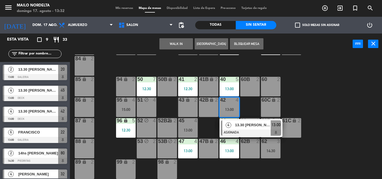
click at [231, 101] on div at bounding box center [229, 100] width 9 height 5
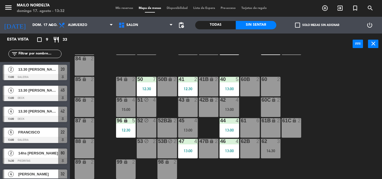
click at [193, 126] on div "45 4 13:00" at bounding box center [188, 128] width 20 height 20
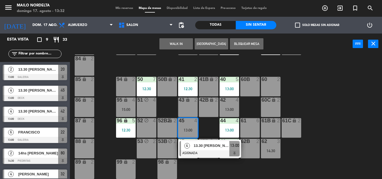
click at [190, 126] on div "45 4 13:00" at bounding box center [188, 128] width 20 height 20
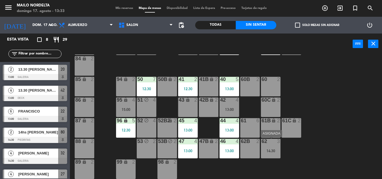
scroll to position [0, 0]
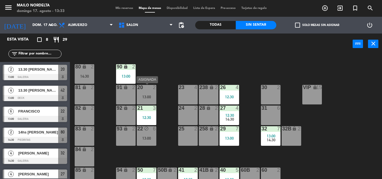
click at [145, 90] on div at bounding box center [146, 87] width 9 height 5
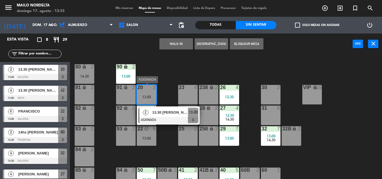
click at [176, 116] on div "13.30 [PERSON_NAME]" at bounding box center [170, 112] width 36 height 9
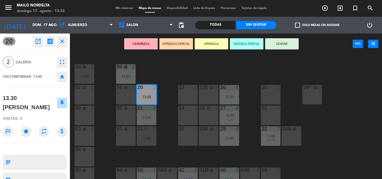
click at [284, 44] on button "SENTAR" at bounding box center [282, 43] width 34 height 11
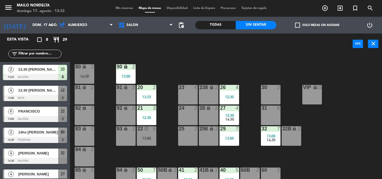
click at [332, 136] on div "80 lock 2 14:30 90 lock 2 13:00 20 2 13:33 23 4 26 4 12:30 30 2 VIP lock 15 81 …" at bounding box center [228, 117] width 308 height 125
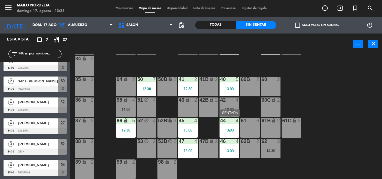
scroll to position [35, 0]
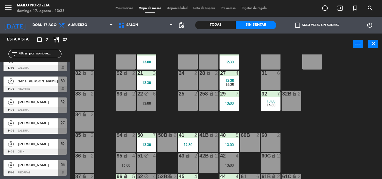
click at [313, 142] on div "80 lock 2 14:30 90 lock 2 13:00 20 2 13:00 23 4 26 4 12:30 30 2 VIP lock 15 81 …" at bounding box center [228, 117] width 308 height 125
click at [230, 162] on div "42 4 13:00" at bounding box center [230, 164] width 20 height 20
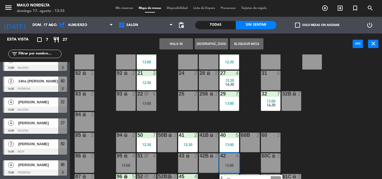
scroll to position [63, 0]
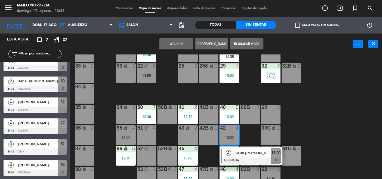
click at [260, 156] on span "13.30 [PERSON_NAME]" at bounding box center [253, 153] width 36 height 6
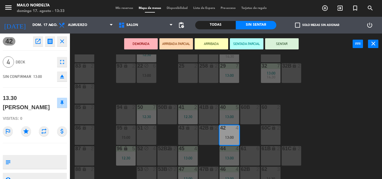
click at [65, 37] on button "close" at bounding box center [62, 41] width 10 height 10
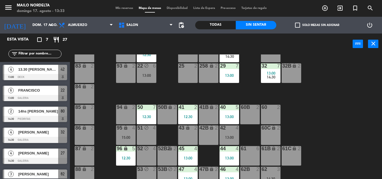
click at [343, 140] on div "80 lock 2 14:30 90 lock 2 13:00 20 2 13:00 23 4 26 4 12:30 30 2 VIP lock 15 81 …" at bounding box center [228, 117] width 308 height 125
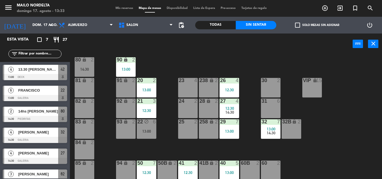
scroll to position [0, 0]
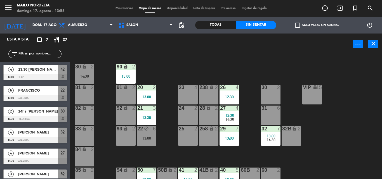
click at [54, 76] on div "4 13.30 [PERSON_NAME] 13:00 DECK 42" at bounding box center [35, 72] width 70 height 21
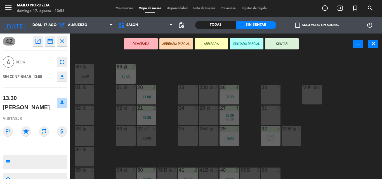
click at [372, 48] on div "DEMORADA ARRIBADA PARCIAL ARRIBADA SENTADA PARCIAL SENTAR power_input close" at bounding box center [226, 44] width 312 height 21
click at [372, 44] on icon "close" at bounding box center [373, 43] width 7 height 7
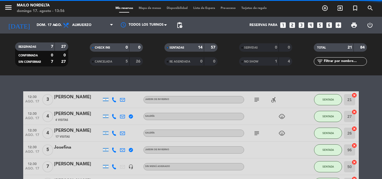
click at [151, 7] on span "Mapa de mesas" at bounding box center [150, 8] width 28 height 3
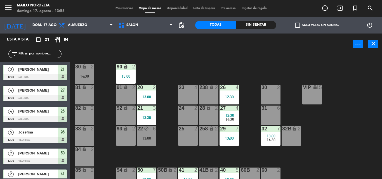
click at [251, 23] on div "Sin sentar" at bounding box center [256, 25] width 41 height 8
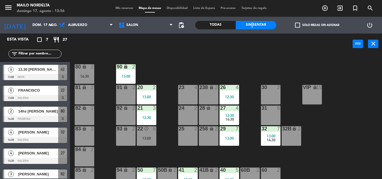
click at [35, 71] on span "13.30 [PERSON_NAME]" at bounding box center [38, 70] width 40 height 6
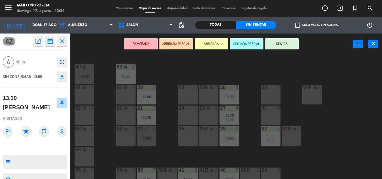
click at [120, 10] on span "Mis reservas" at bounding box center [124, 8] width 23 height 3
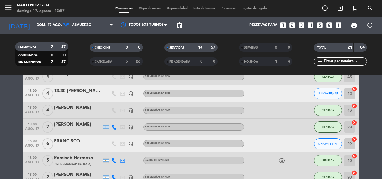
scroll to position [130, 0]
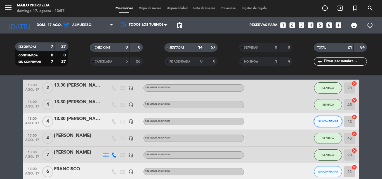
click at [332, 122] on span "SIN CONFIRMAR" at bounding box center [328, 121] width 20 height 3
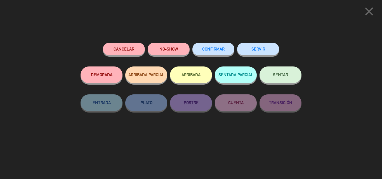
click at [162, 52] on button "NO-SHOW" at bounding box center [169, 49] width 42 height 13
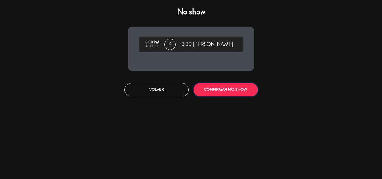
click at [231, 91] on button "CONFIRMAR NO-SHOW" at bounding box center [226, 89] width 64 height 13
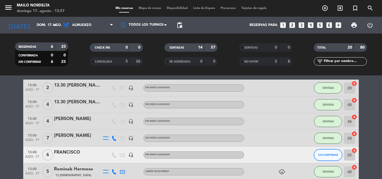
click at [323, 156] on span "SIN CONFIRMAR" at bounding box center [328, 155] width 20 height 3
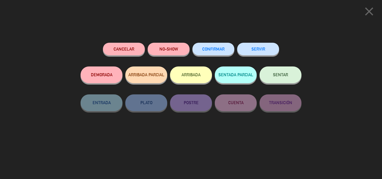
click at [166, 51] on button "NO-SHOW" at bounding box center [169, 49] width 42 height 13
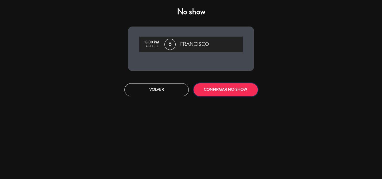
click at [231, 92] on button "CONFIRMAR NO-SHOW" at bounding box center [226, 89] width 64 height 13
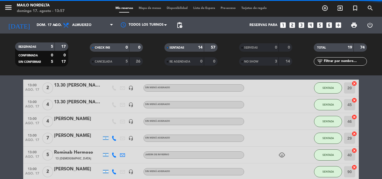
click at [149, 7] on span "Mapa de mesas" at bounding box center [150, 8] width 28 height 3
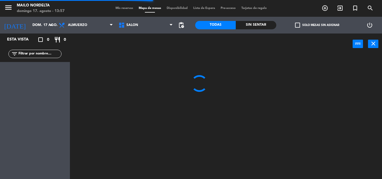
drag, startPoint x: 272, startPoint y: 24, endPoint x: 269, endPoint y: 25, distance: 3.5
click at [270, 25] on div "Sin sentar" at bounding box center [256, 25] width 41 height 8
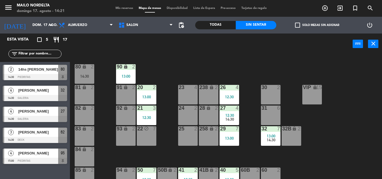
scroll to position [28, 0]
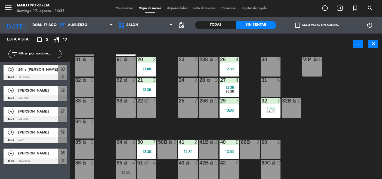
click at [130, 131] on div "80 lock 2 14:30 90 lock 2 13:00 20 2 13:00 23 4 26 4 12:30 30 2 VIP lock 15 81 …" at bounding box center [228, 117] width 308 height 125
click at [47, 72] on div "2 14hs [PERSON_NAME] 14:30 PIEDRITAS 80" at bounding box center [35, 72] width 70 height 21
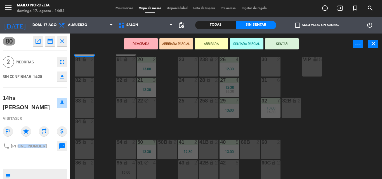
drag, startPoint x: 18, startPoint y: 145, endPoint x: 46, endPoint y: 147, distance: 28.0
click at [46, 147] on div "phone [PHONE_NUMBER] sms" at bounding box center [35, 146] width 64 height 14
copy span "1131431854"
click at [60, 41] on icon "close" at bounding box center [62, 41] width 7 height 7
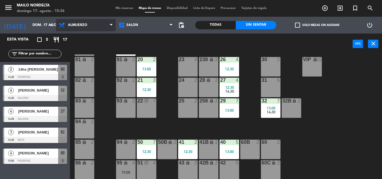
click at [86, 27] on span "Almuerzo" at bounding box center [77, 25] width 19 height 4
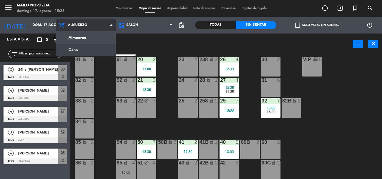
click at [87, 48] on ng-component "menu [PERSON_NAME] [PERSON_NAME] 17. [PERSON_NAME] - 15:36 Mis reservas Mapa de…" at bounding box center [191, 89] width 382 height 179
